Goal: Information Seeking & Learning: Understand process/instructions

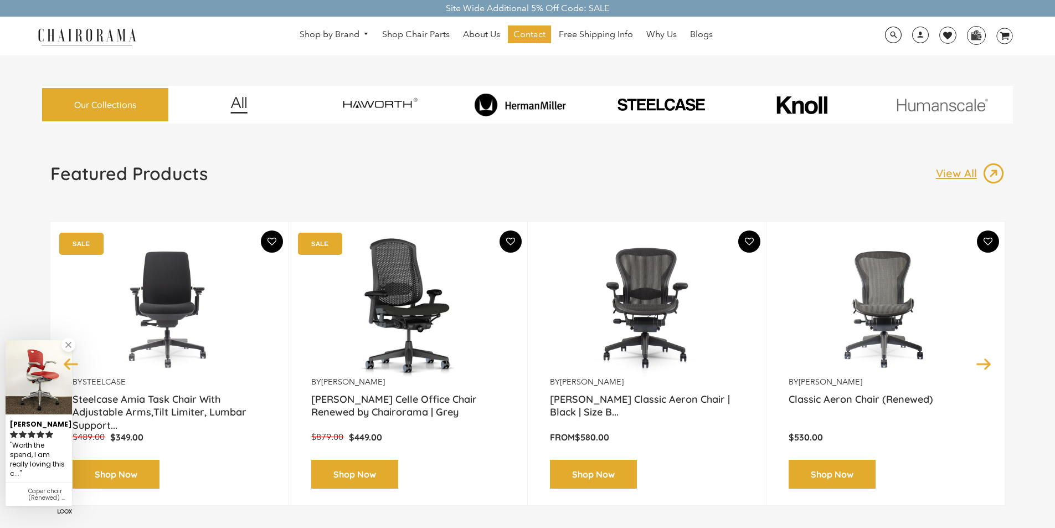
click at [643, 29] on link "Why Us" at bounding box center [662, 34] width 42 height 18
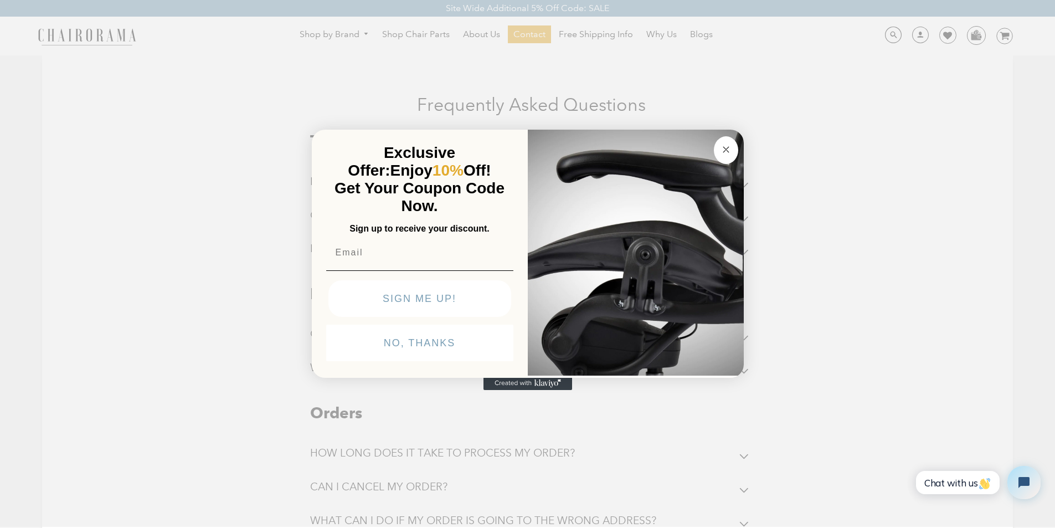
click at [545, 385] on icon "Created with Klaviyo - opens in a new tab" at bounding box center [547, 383] width 6 height 4
